Goal: Task Accomplishment & Management: Complete application form

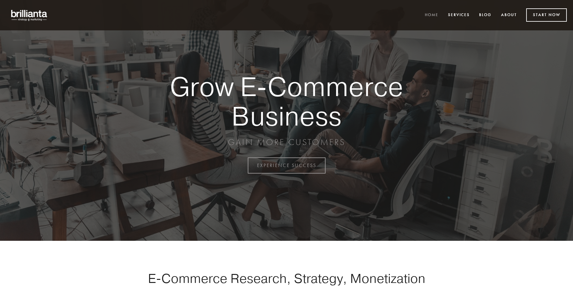
scroll to position [1625, 0]
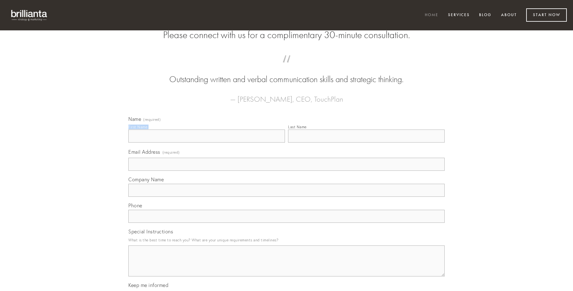
type input "[PERSON_NAME]"
click at [366, 143] on input "Last Name" at bounding box center [366, 136] width 157 height 13
type input "[PERSON_NAME]"
click at [286, 171] on input "Email Address (required)" at bounding box center [286, 164] width 316 height 13
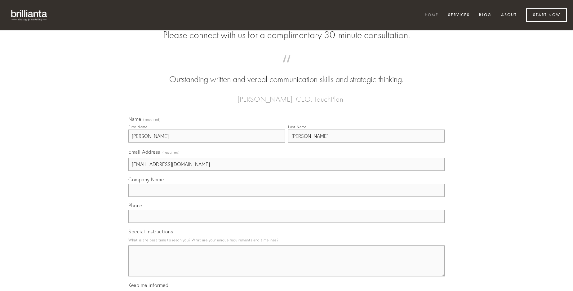
type input "[EMAIL_ADDRESS][DOMAIN_NAME]"
click at [286, 197] on input "Company Name" at bounding box center [286, 190] width 316 height 13
type input "aequus"
click at [286, 223] on input "text" at bounding box center [286, 216] width 316 height 13
click at [286, 267] on textarea "Special Instructions" at bounding box center [286, 261] width 316 height 31
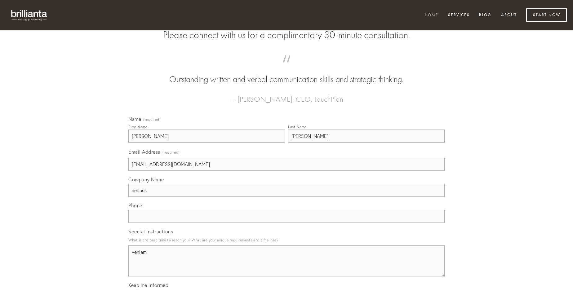
type textarea "veniam"
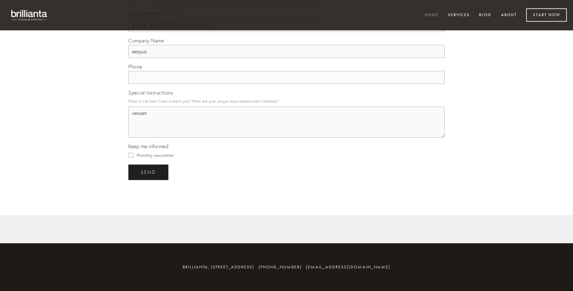
click at [149, 172] on span "send" at bounding box center [148, 173] width 15 height 6
